Goal: Transaction & Acquisition: Purchase product/service

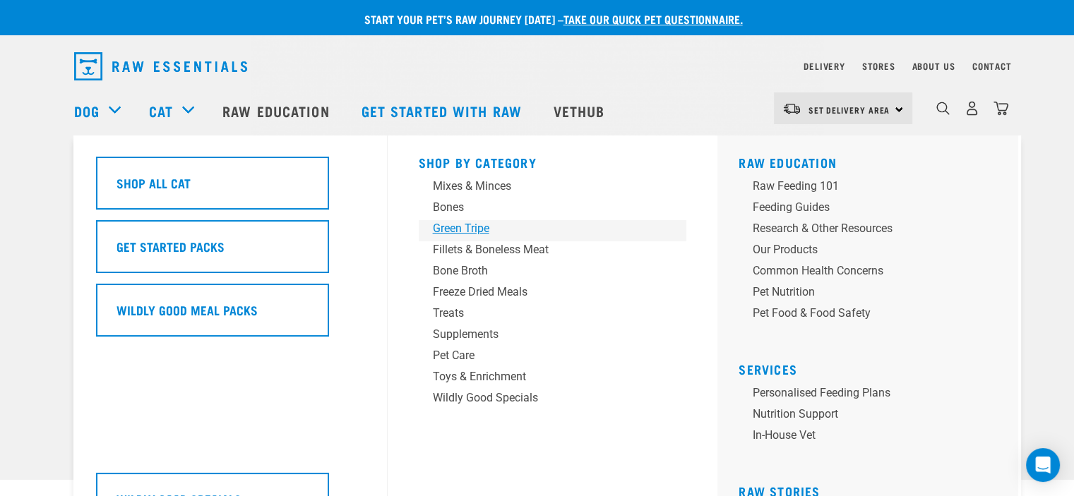
click at [459, 231] on div "Green Tripe" at bounding box center [543, 228] width 220 height 17
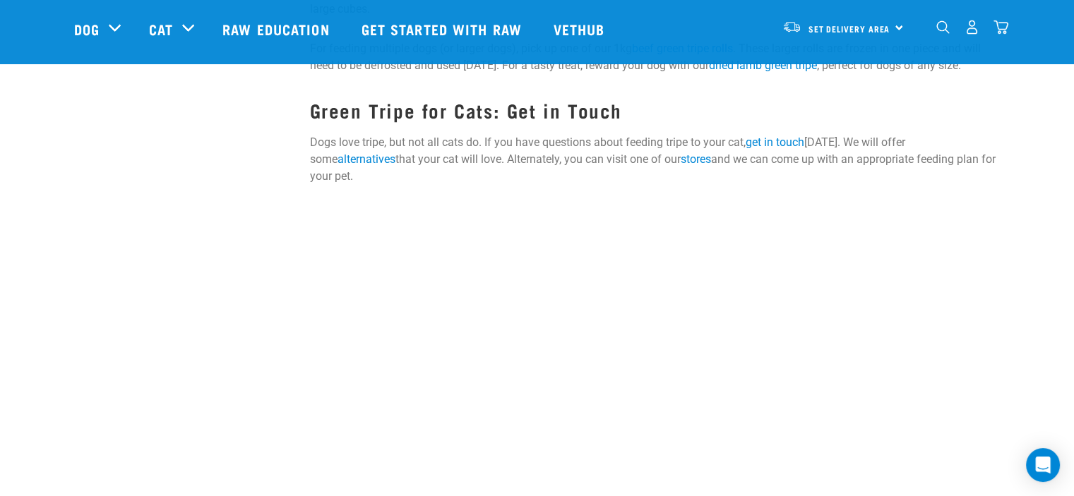
scroll to position [424, 0]
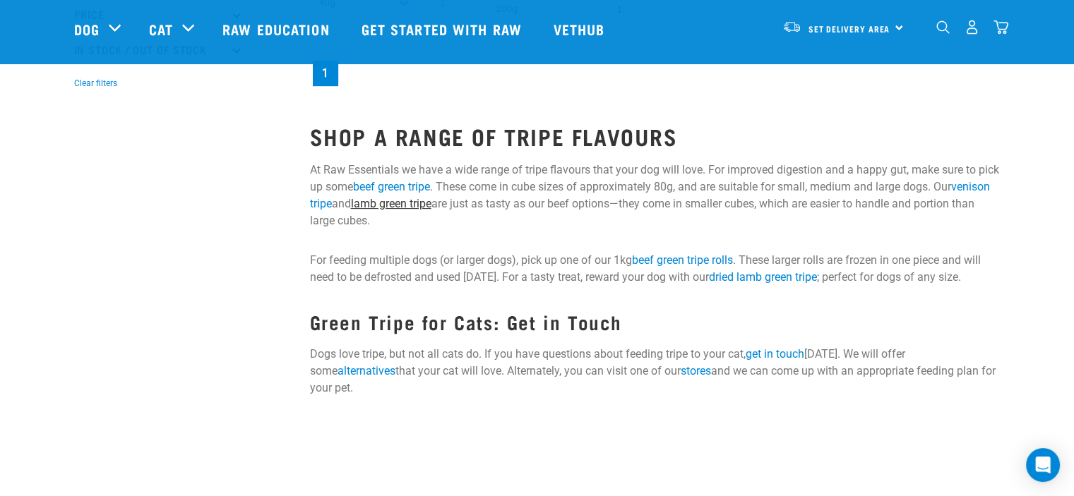
click at [431, 201] on link "lamb green tripe" at bounding box center [391, 203] width 80 height 13
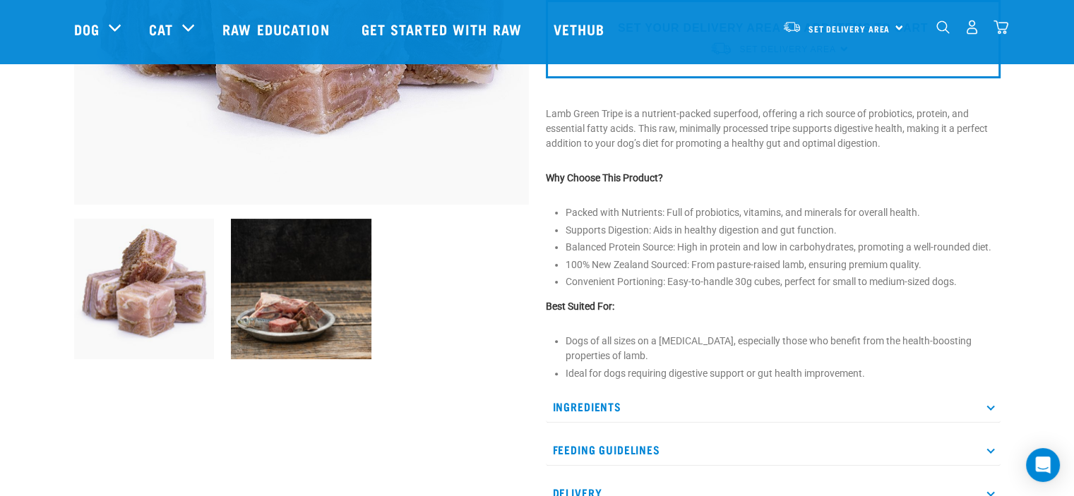
scroll to position [424, 0]
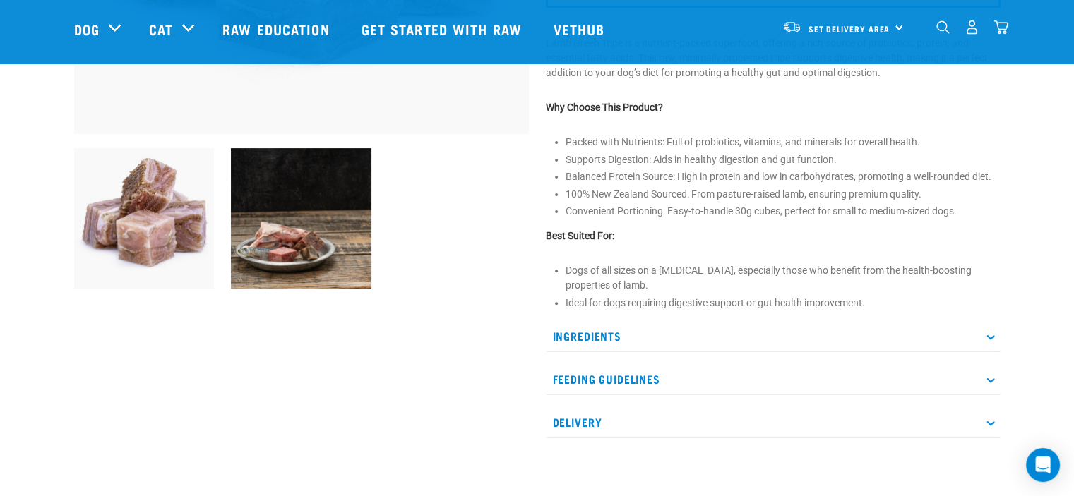
click at [584, 332] on p "Ingredients" at bounding box center [773, 336] width 455 height 32
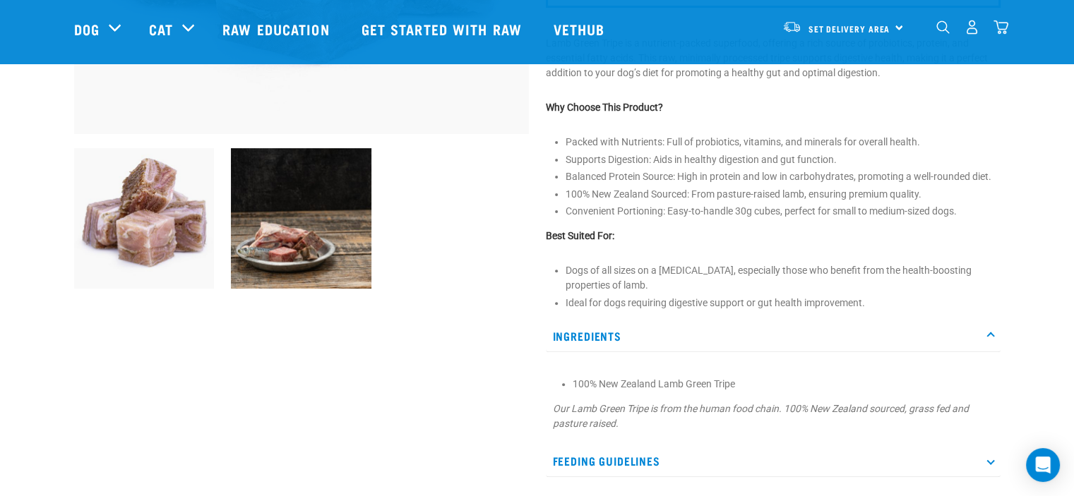
scroll to position [635, 0]
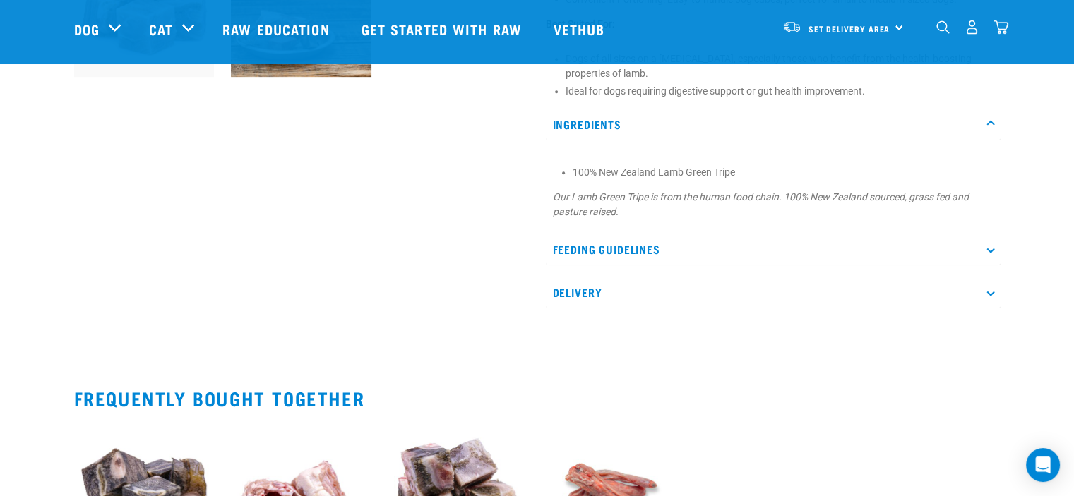
click at [624, 245] on p "Feeding Guidelines" at bounding box center [773, 250] width 455 height 32
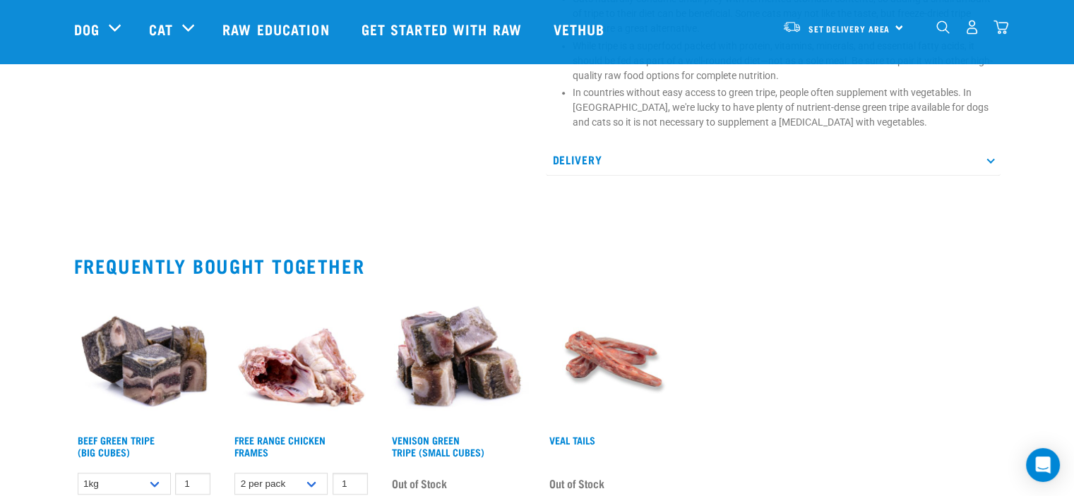
scroll to position [1059, 0]
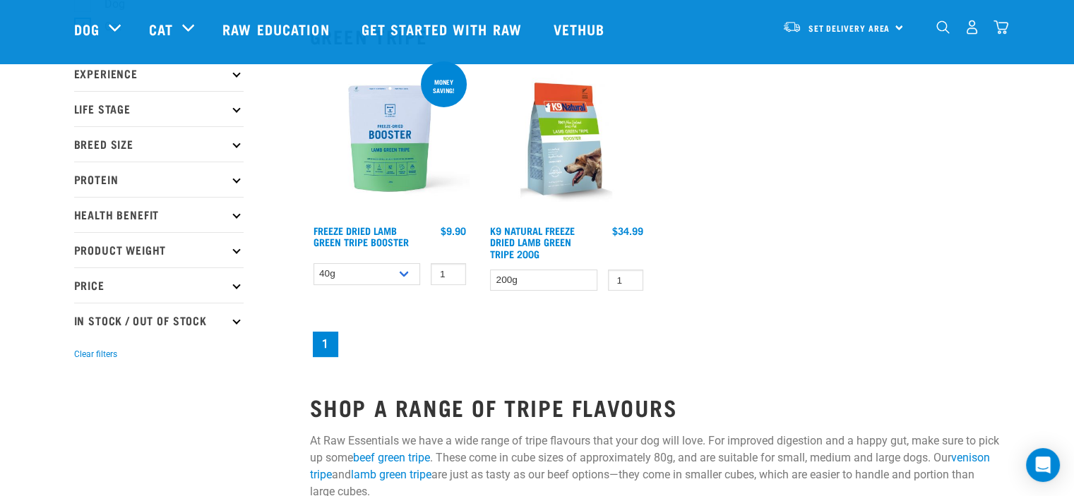
scroll to position [92, 0]
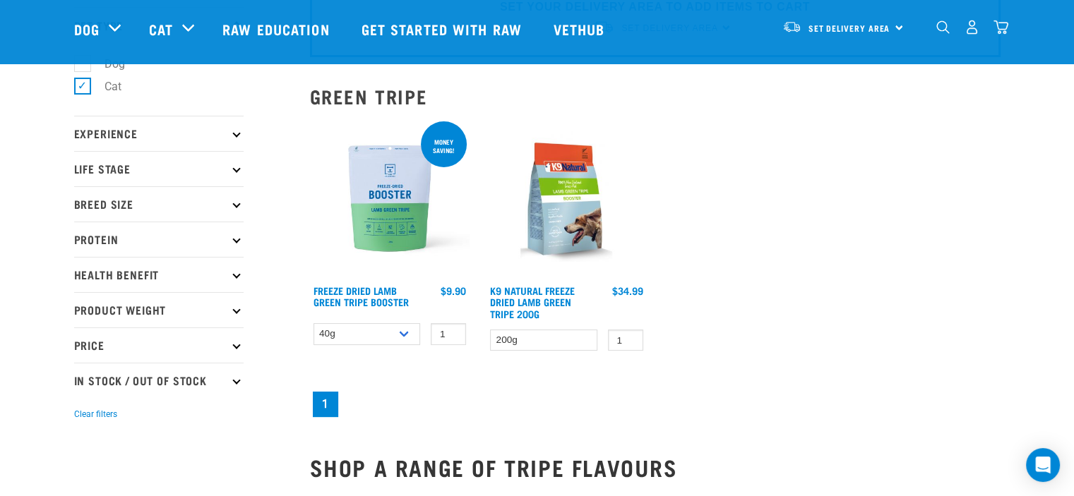
click at [370, 222] on img at bounding box center [390, 199] width 160 height 160
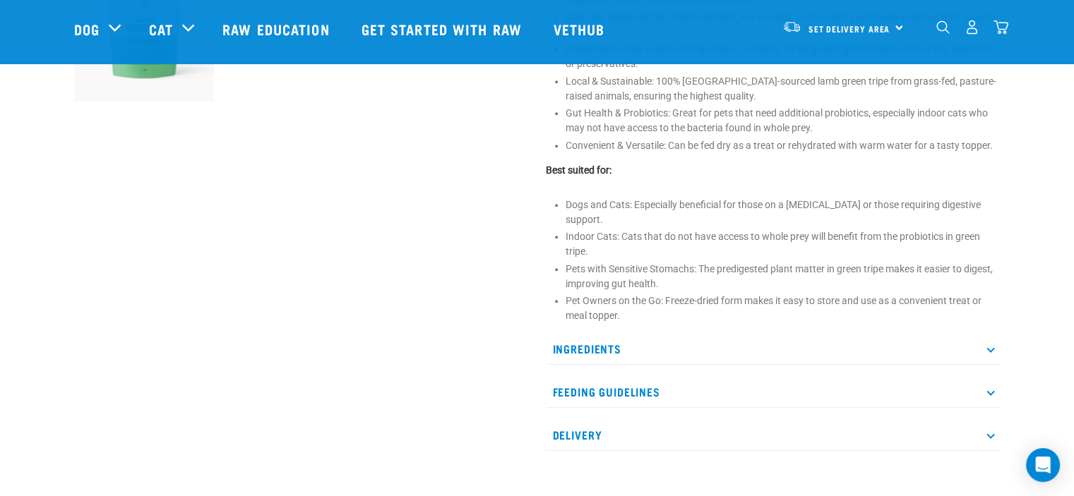
scroll to position [635, 0]
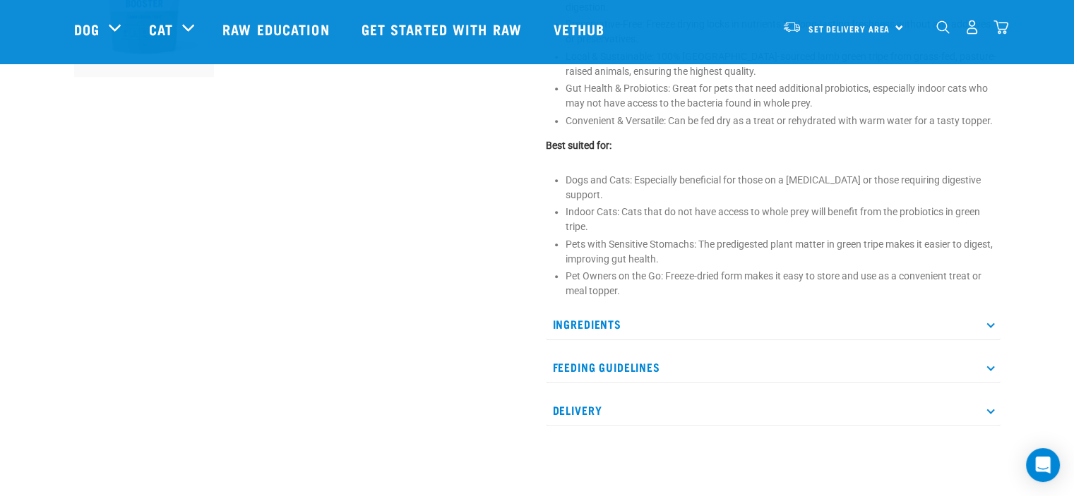
click at [596, 308] on p "Ingredients" at bounding box center [773, 324] width 455 height 32
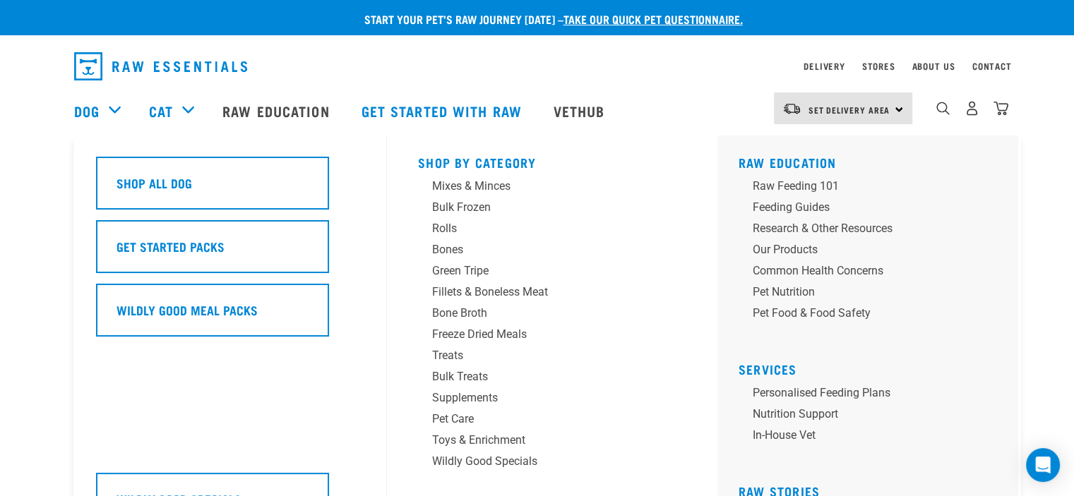
click at [116, 107] on div "Dog" at bounding box center [104, 111] width 61 height 56
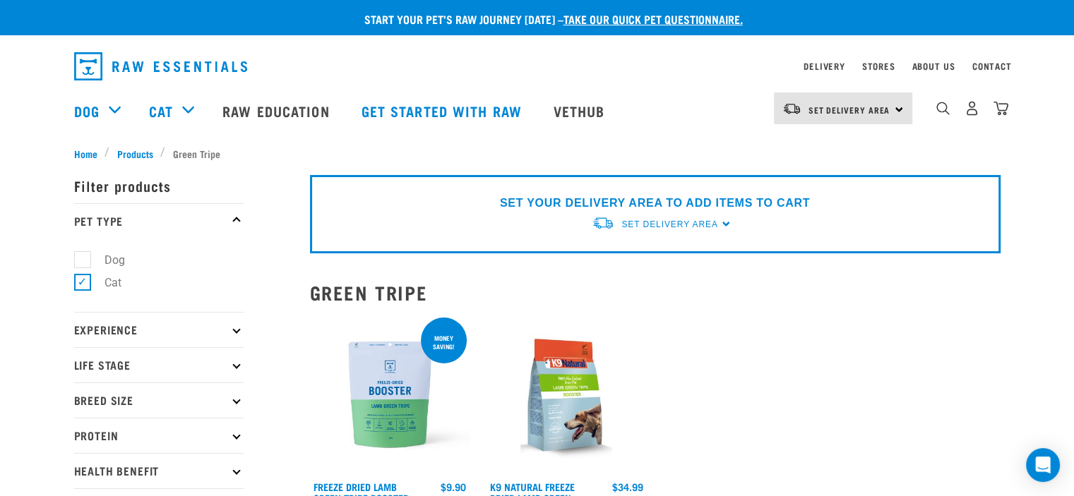
click at [234, 434] on icon at bounding box center [236, 435] width 8 height 8
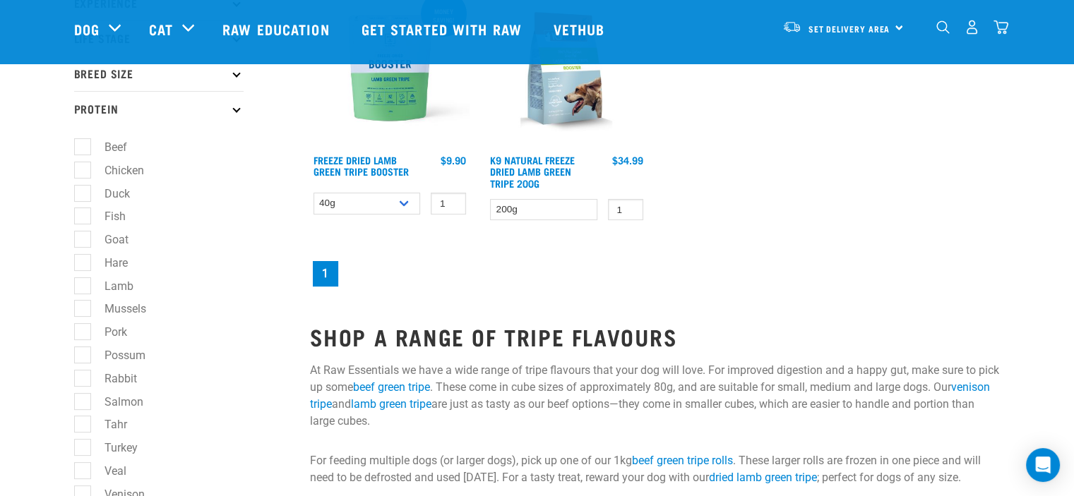
scroll to position [353, 0]
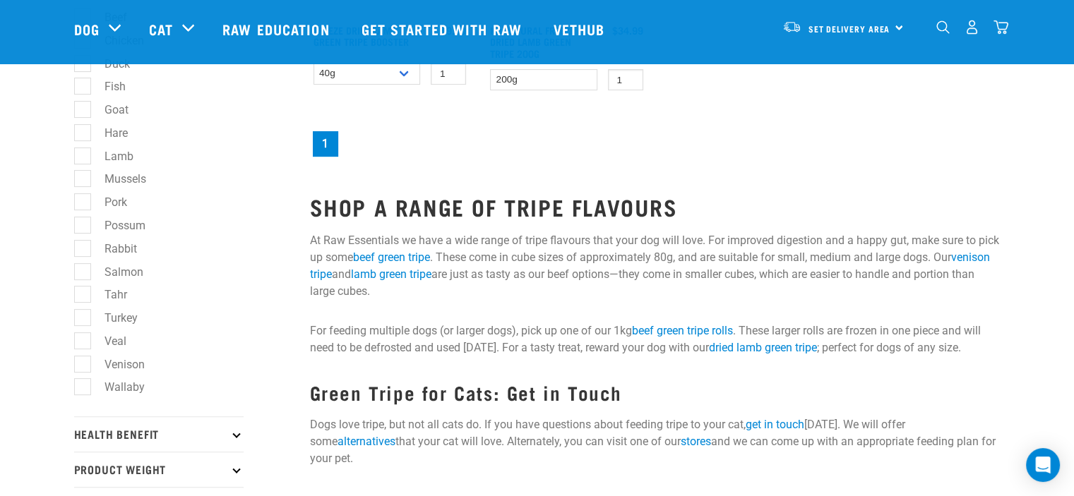
click at [82, 251] on label "Rabbit" at bounding box center [112, 249] width 61 height 18
click at [82, 251] on input "Rabbit" at bounding box center [78, 245] width 9 height 9
checkbox input "true"
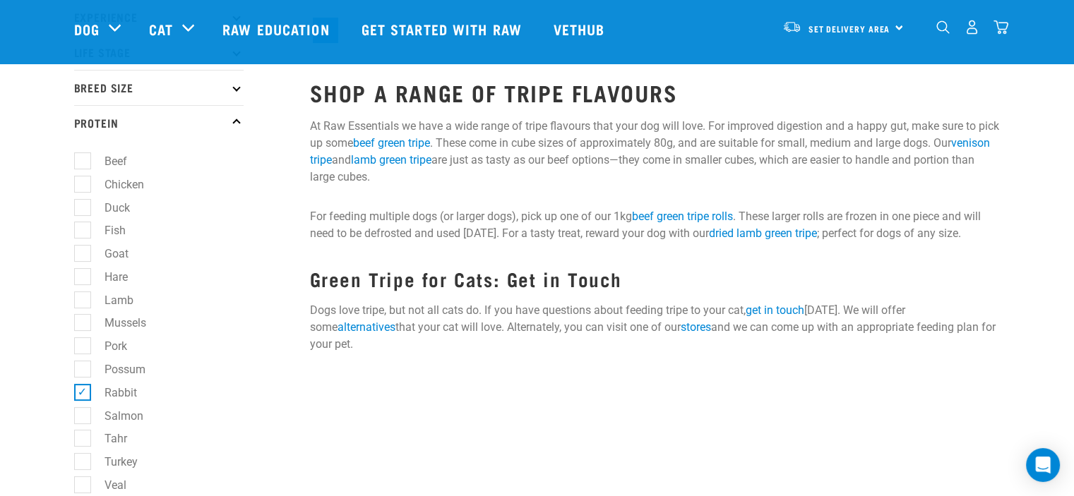
scroll to position [212, 0]
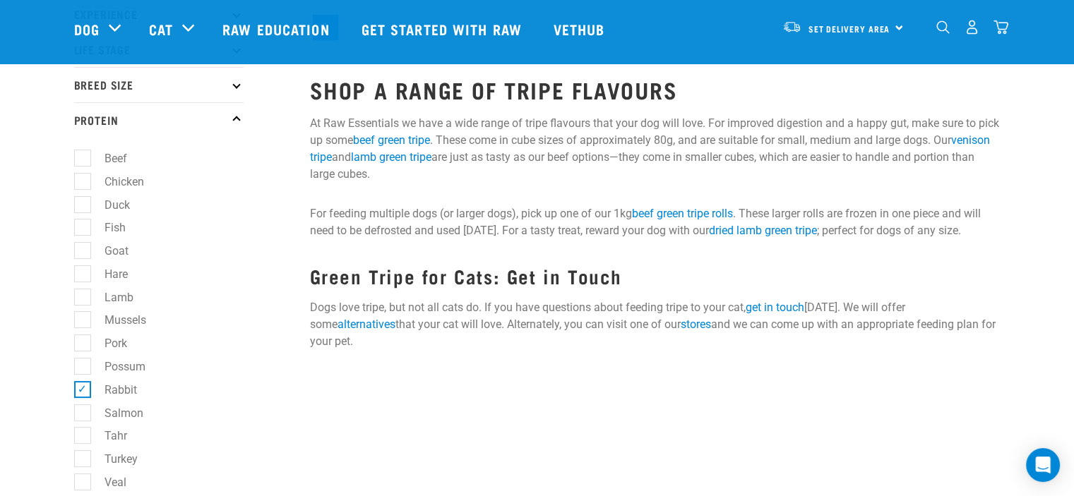
click at [82, 248] on label "Goat" at bounding box center [108, 251] width 52 height 18
click at [80, 248] on input "Goat" at bounding box center [78, 248] width 9 height 9
checkbox input "true"
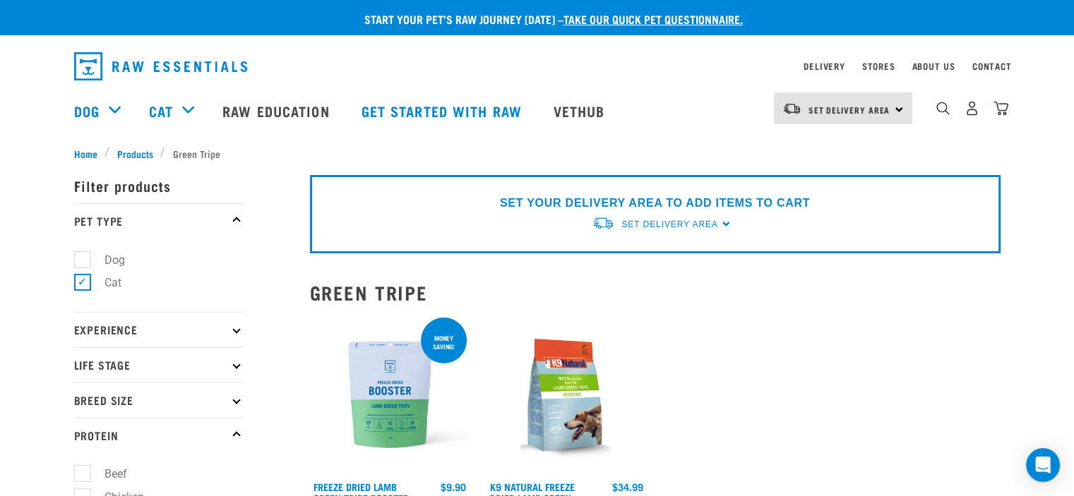
click at [235, 366] on icon at bounding box center [236, 365] width 8 height 8
click at [83, 448] on label "Puppy" at bounding box center [112, 450] width 60 height 18
click at [83, 448] on input "Puppy" at bounding box center [78, 447] width 9 height 9
checkbox input "true"
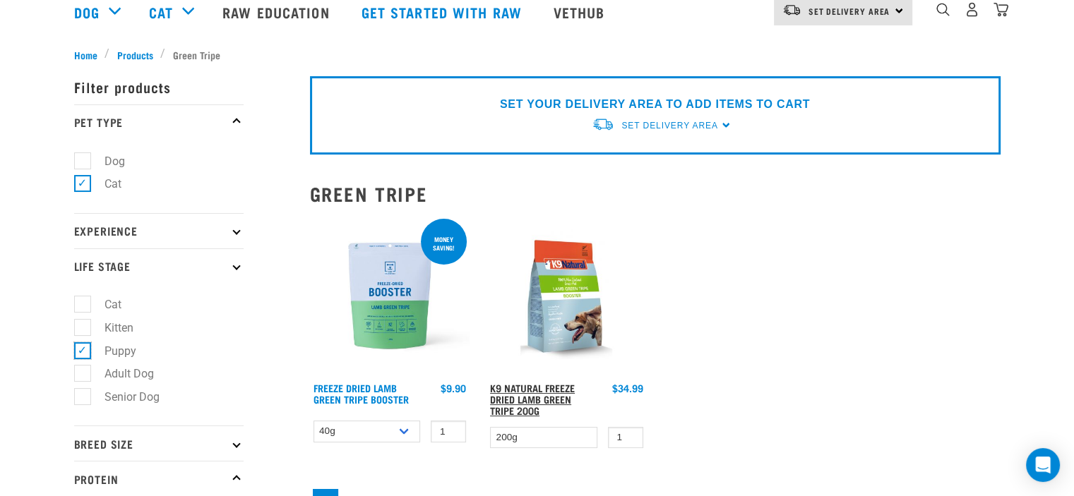
scroll to position [212, 0]
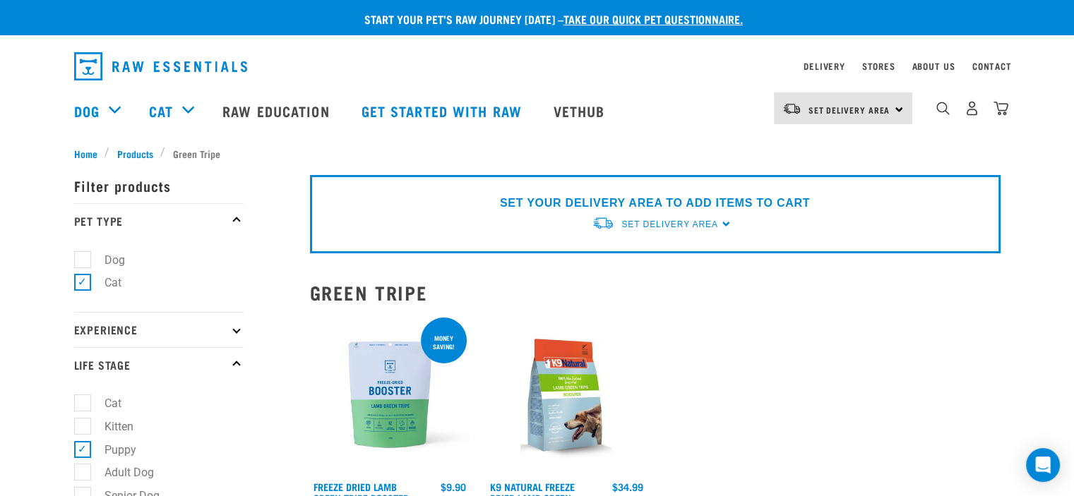
click at [82, 258] on label "Dog" at bounding box center [106, 260] width 49 height 18
click at [81, 258] on input "Dog" at bounding box center [78, 257] width 9 height 9
checkbox input "true"
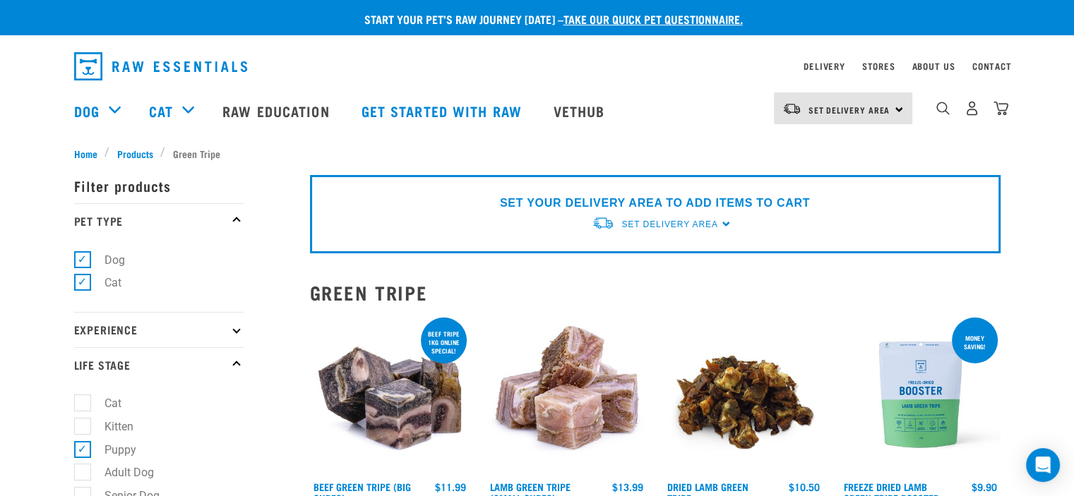
click at [82, 281] on label "Cat" at bounding box center [104, 283] width 45 height 18
click at [78, 281] on input "Cat" at bounding box center [78, 280] width 9 height 9
checkbox input "false"
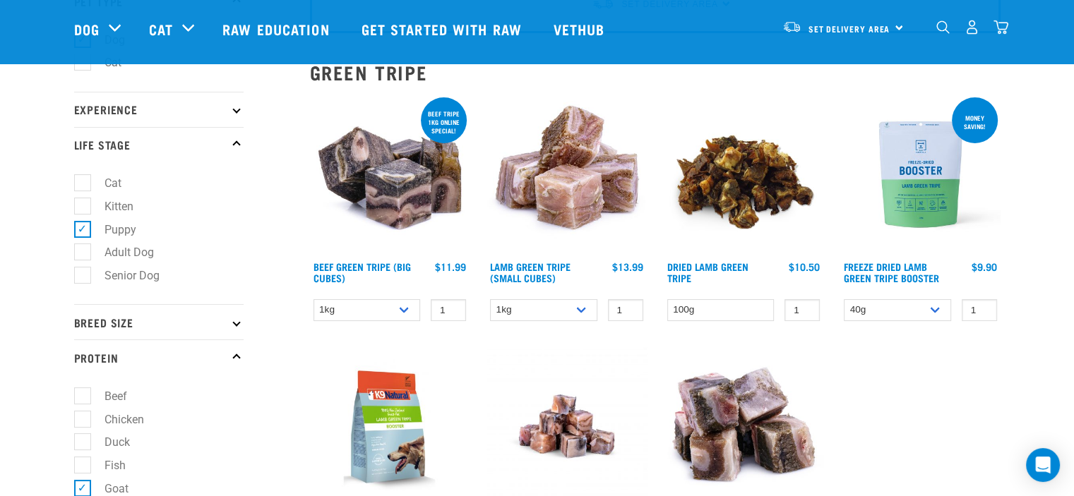
scroll to position [141, 0]
